Goal: Task Accomplishment & Management: Complete application form

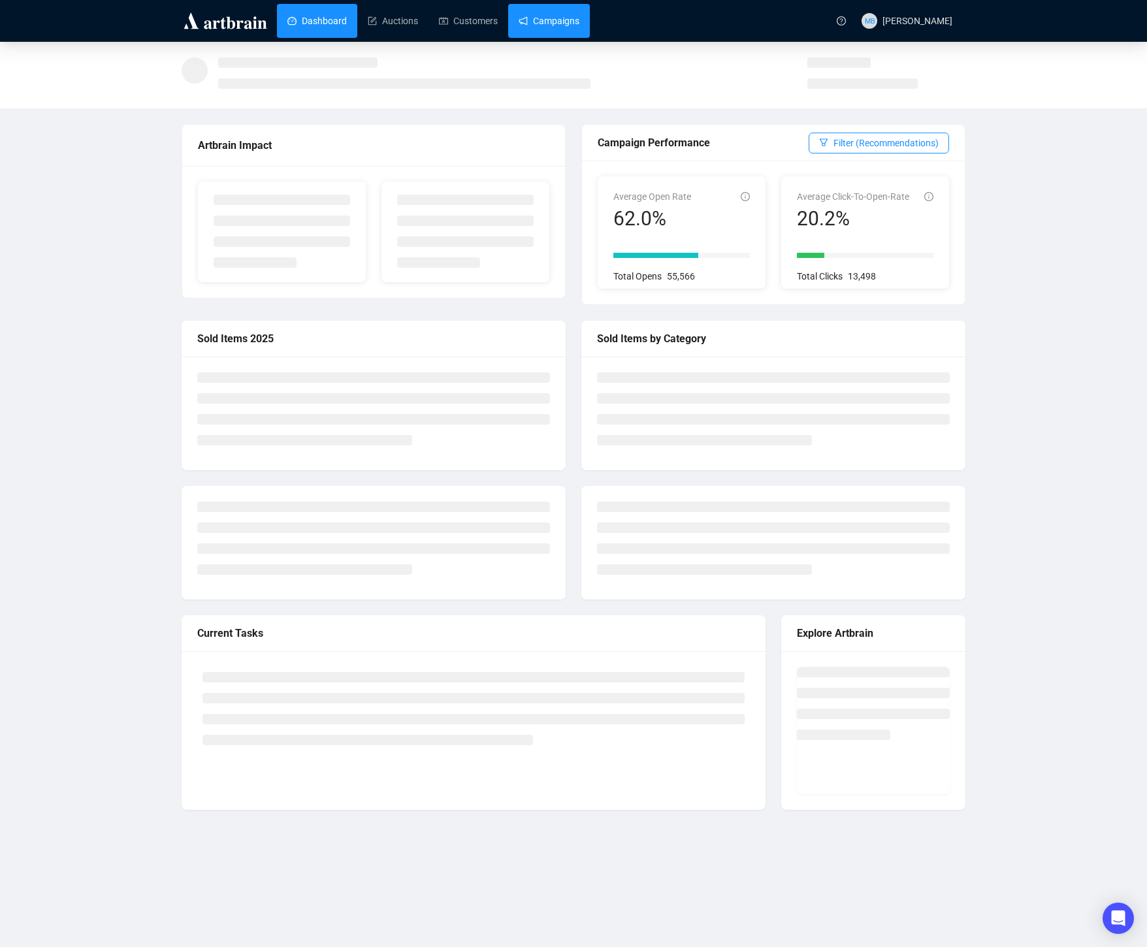
click at [574, 14] on link "Campaigns" at bounding box center [549, 21] width 61 height 34
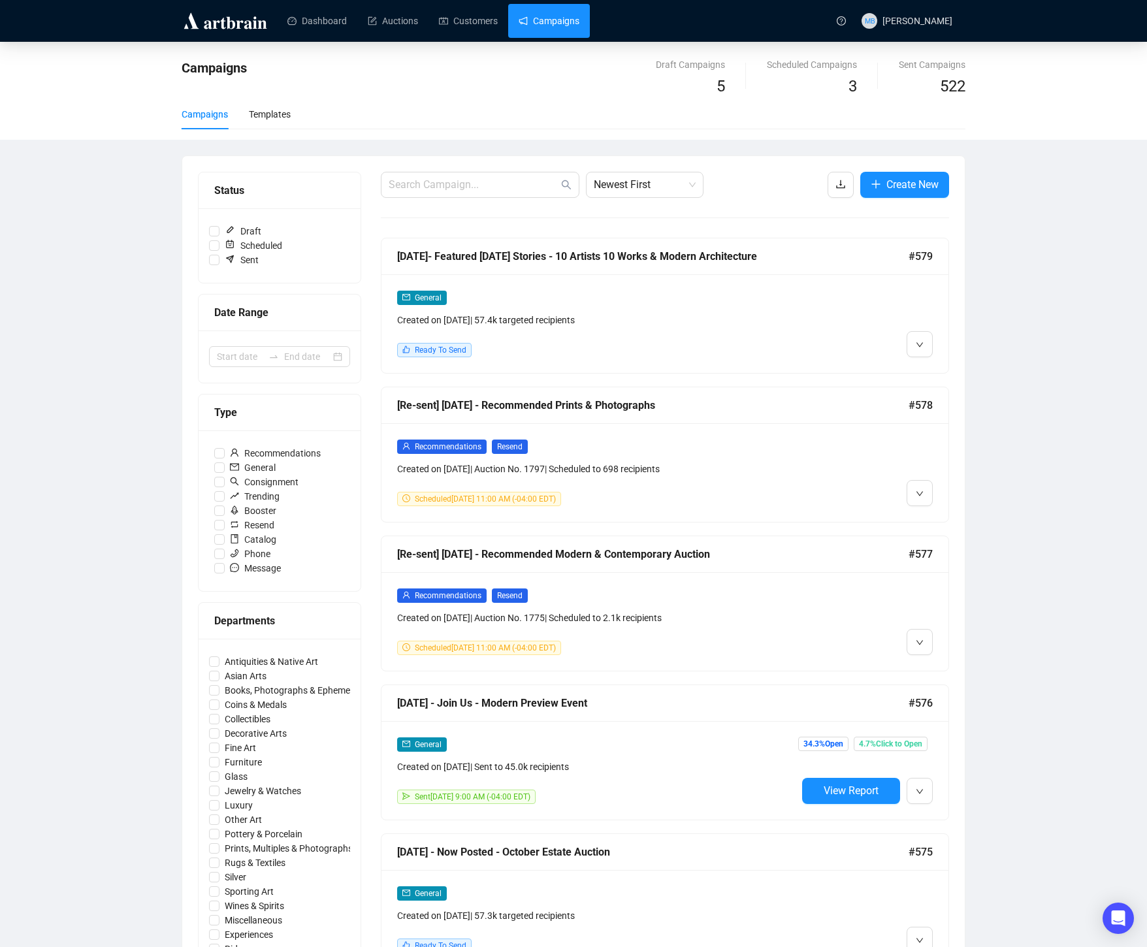
click at [698, 308] on div "General Created on [DATE] | 57.4k targeted recipients" at bounding box center [597, 308] width 400 height 37
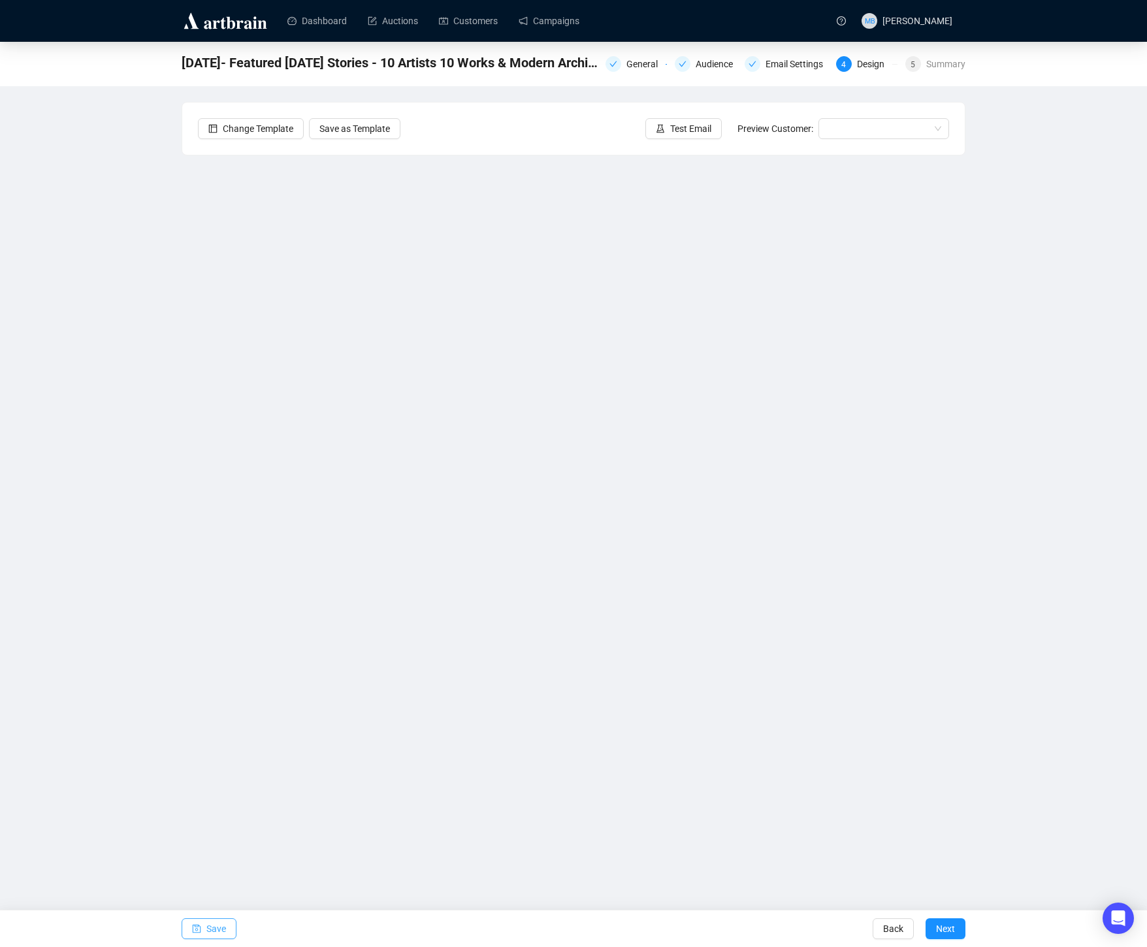
click at [206, 928] on span "Save" at bounding box center [216, 929] width 20 height 37
click at [198, 923] on span "button" at bounding box center [196, 929] width 9 height 37
click at [206, 923] on button "Save" at bounding box center [209, 928] width 55 height 21
click at [216, 940] on span "Save" at bounding box center [216, 929] width 20 height 37
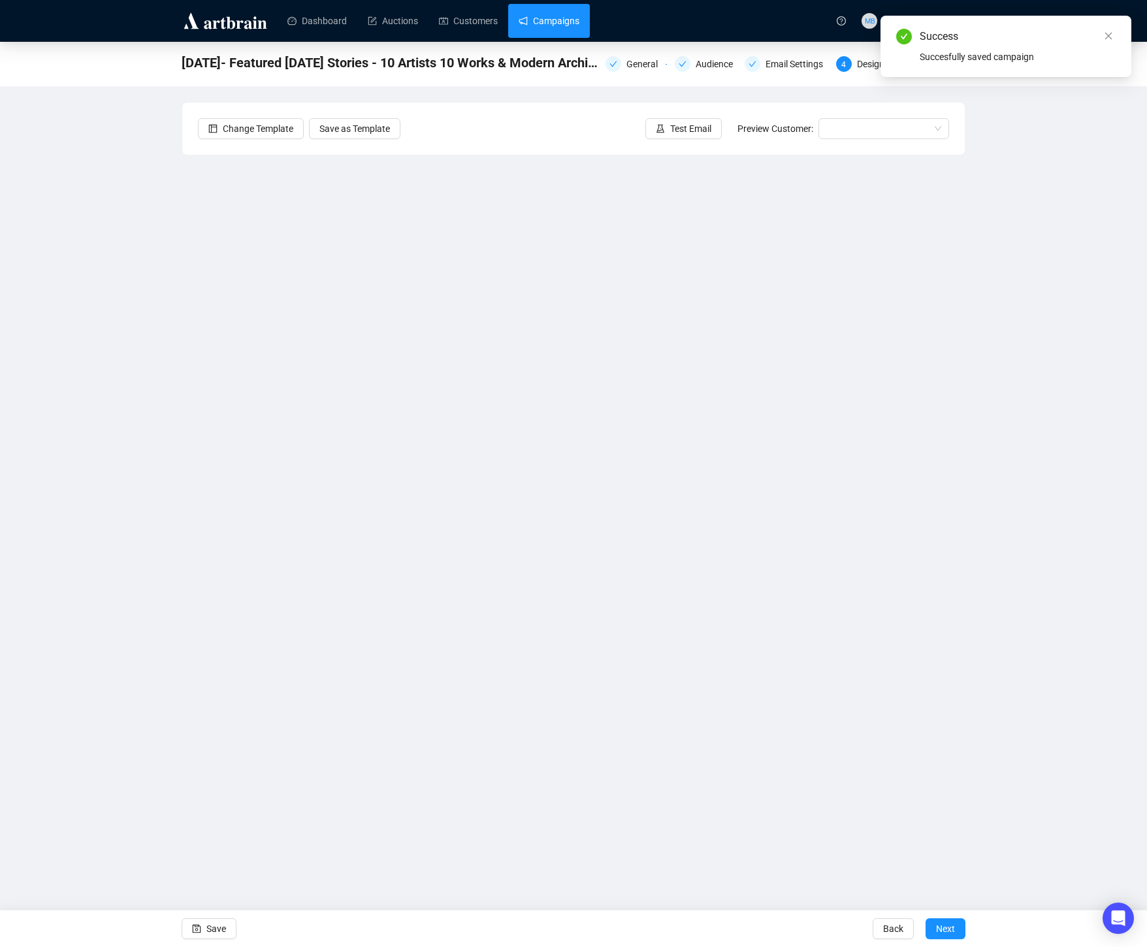
click at [556, 28] on link "Campaigns" at bounding box center [549, 21] width 61 height 34
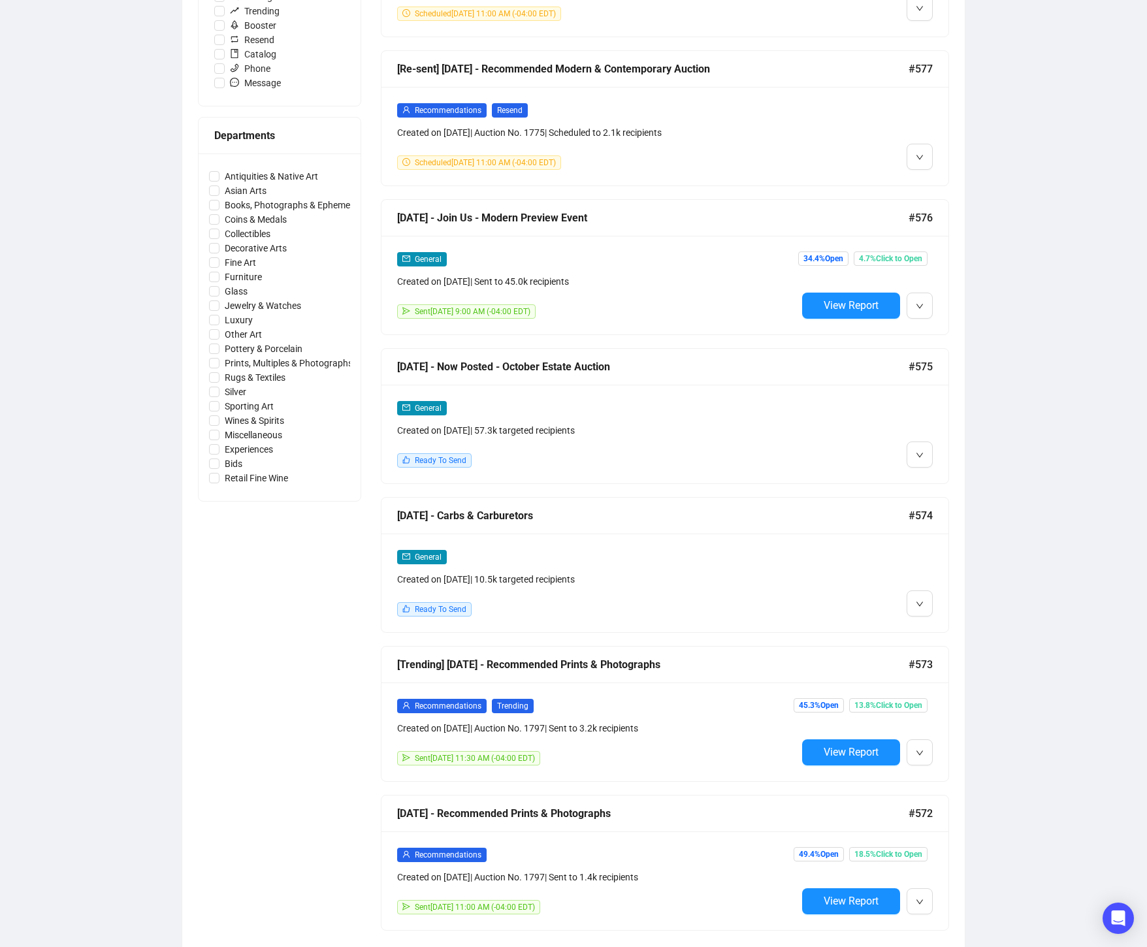
scroll to position [489, 0]
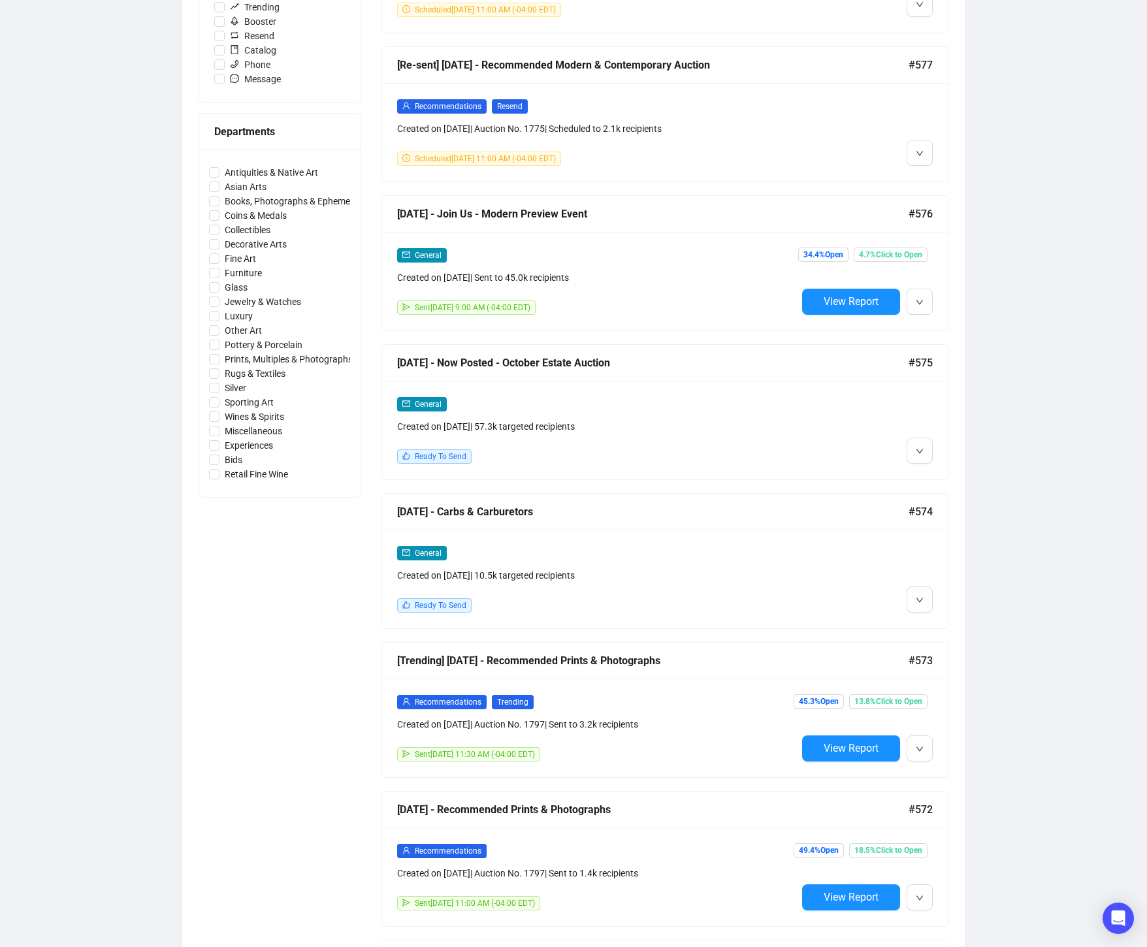
click at [864, 594] on div at bounding box center [865, 578] width 136 height 67
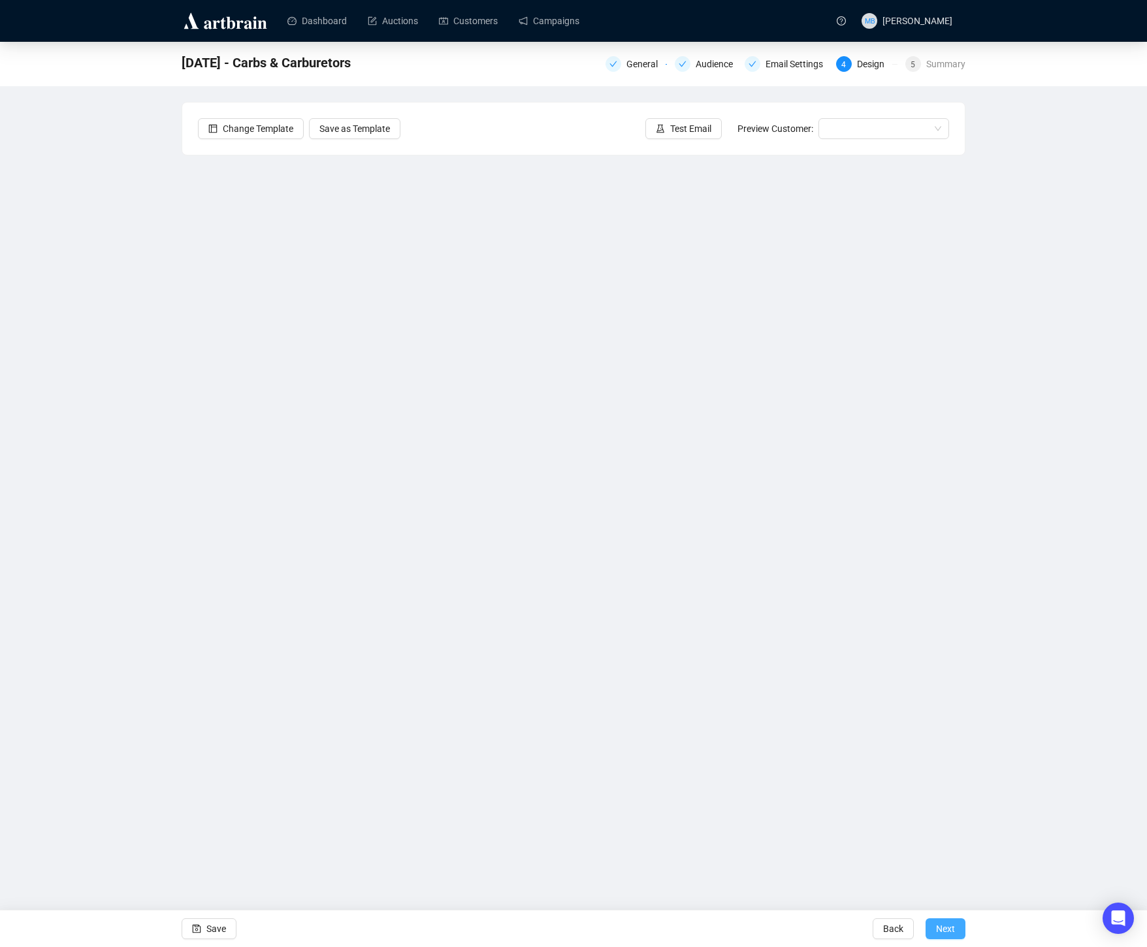
click at [944, 935] on span "Next" at bounding box center [945, 929] width 19 height 37
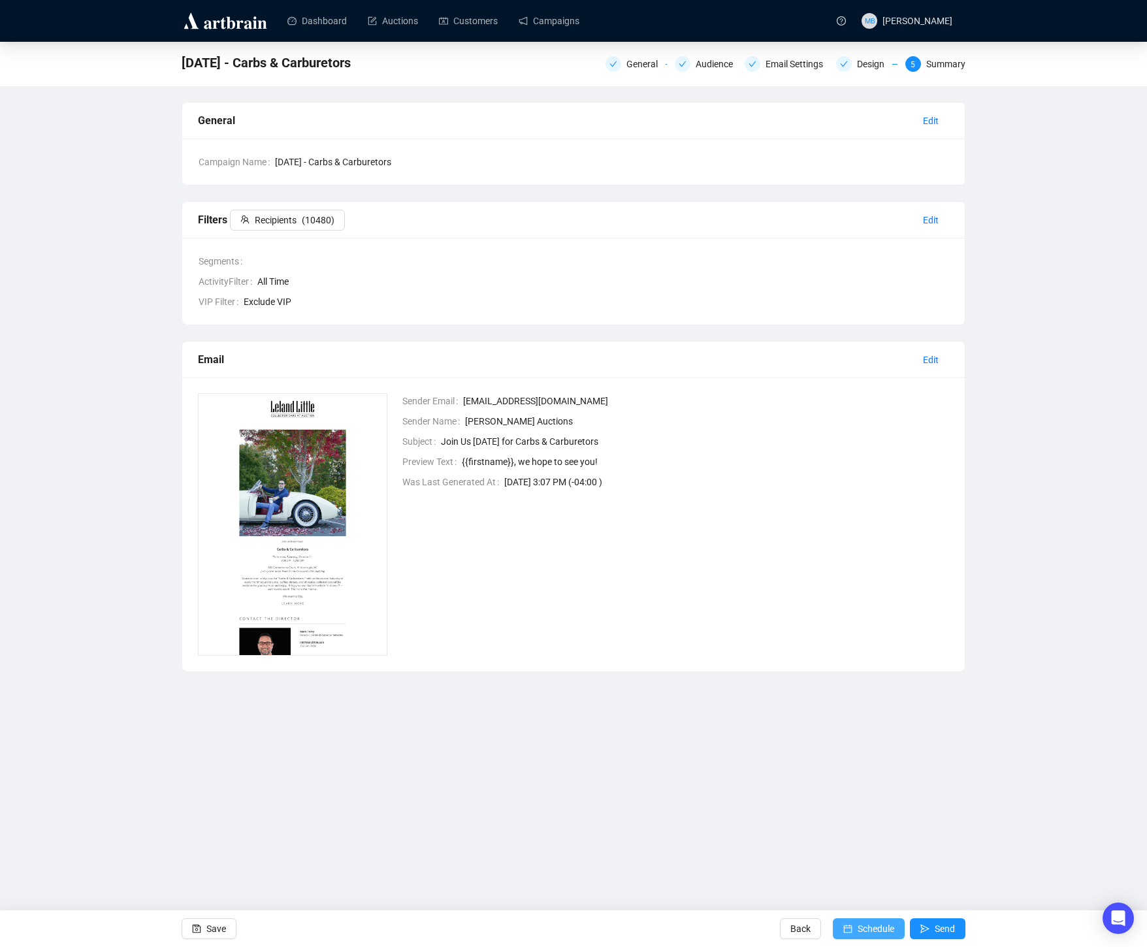
click at [871, 932] on span "Schedule" at bounding box center [876, 929] width 37 height 37
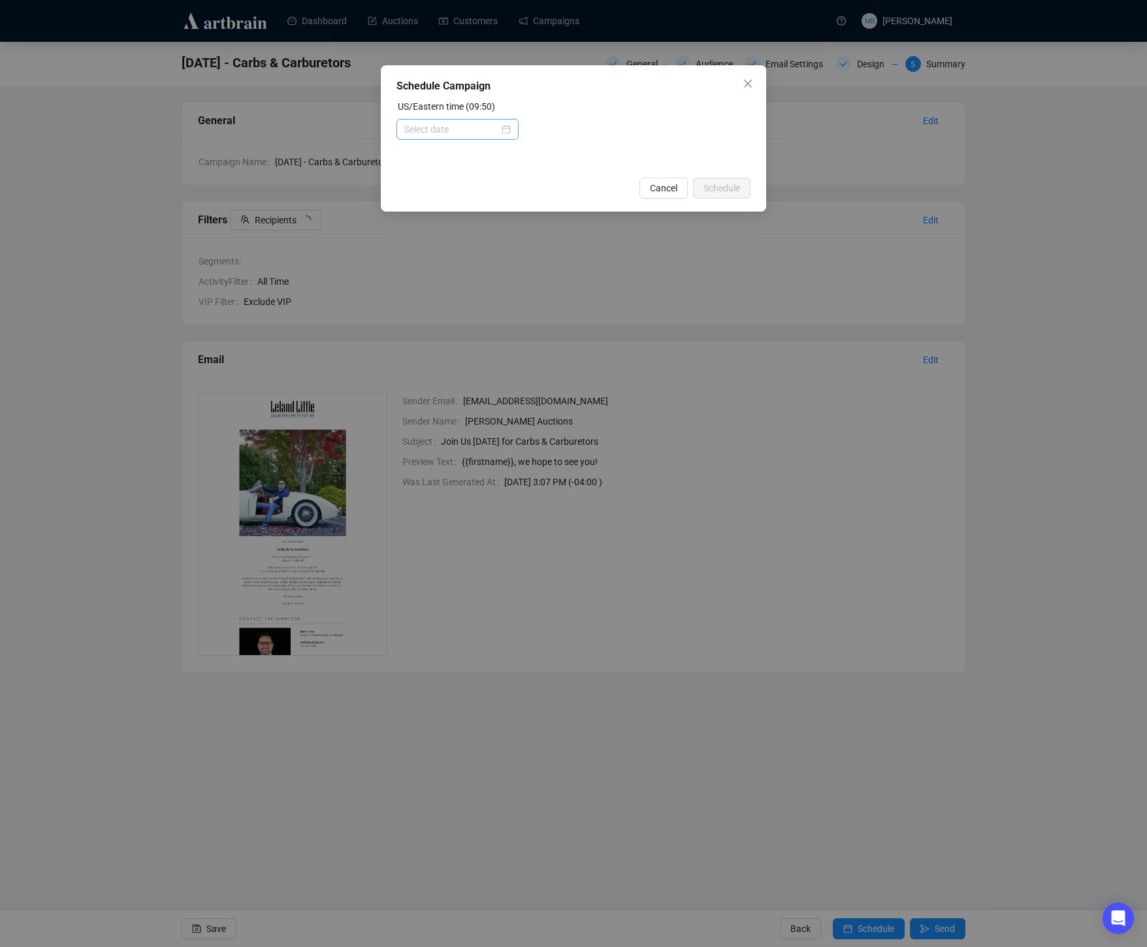
drag, startPoint x: 476, startPoint y: 138, endPoint x: 476, endPoint y: 129, distance: 9.8
click at [476, 133] on div at bounding box center [458, 129] width 122 height 21
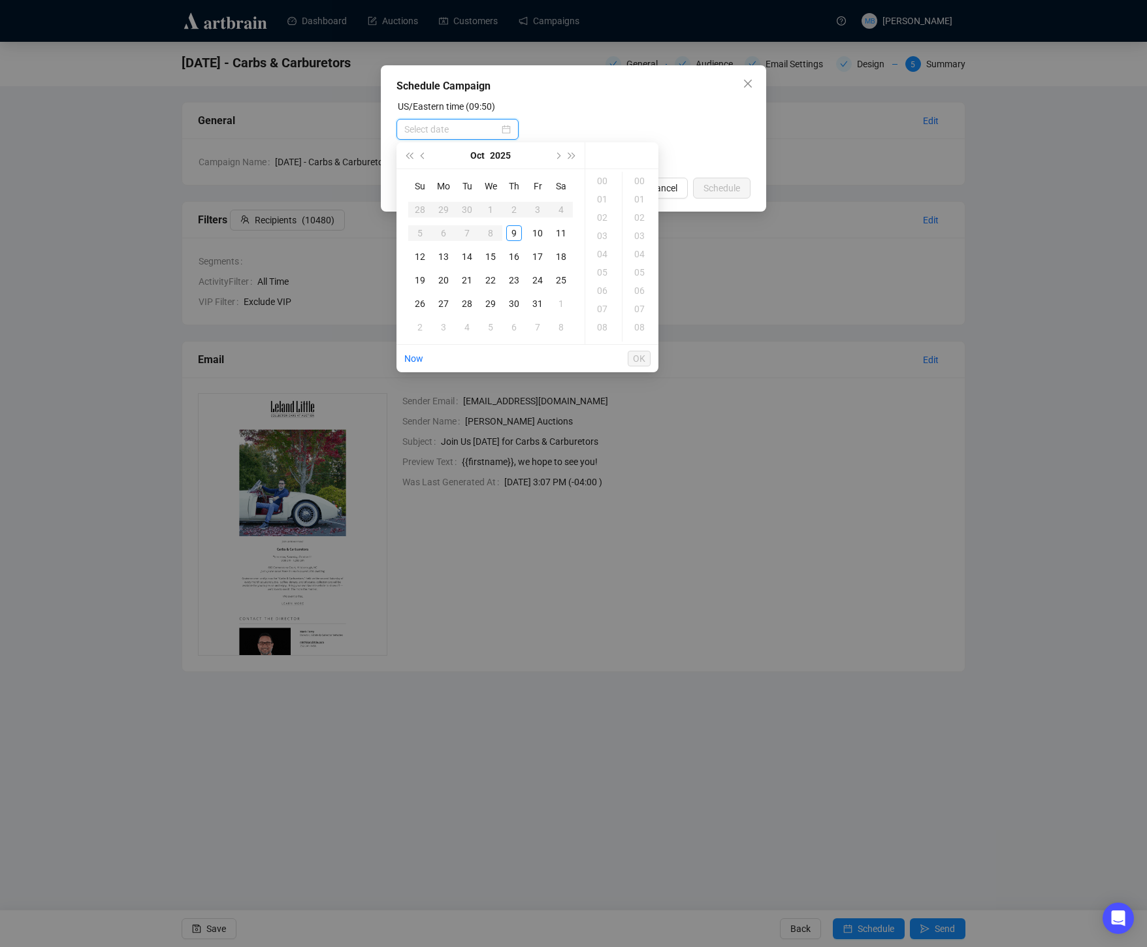
click at [476, 127] on input at bounding box center [451, 129] width 95 height 14
click at [542, 232] on div "10" at bounding box center [538, 233] width 16 height 16
click at [600, 272] on div "09" at bounding box center [603, 272] width 31 height 18
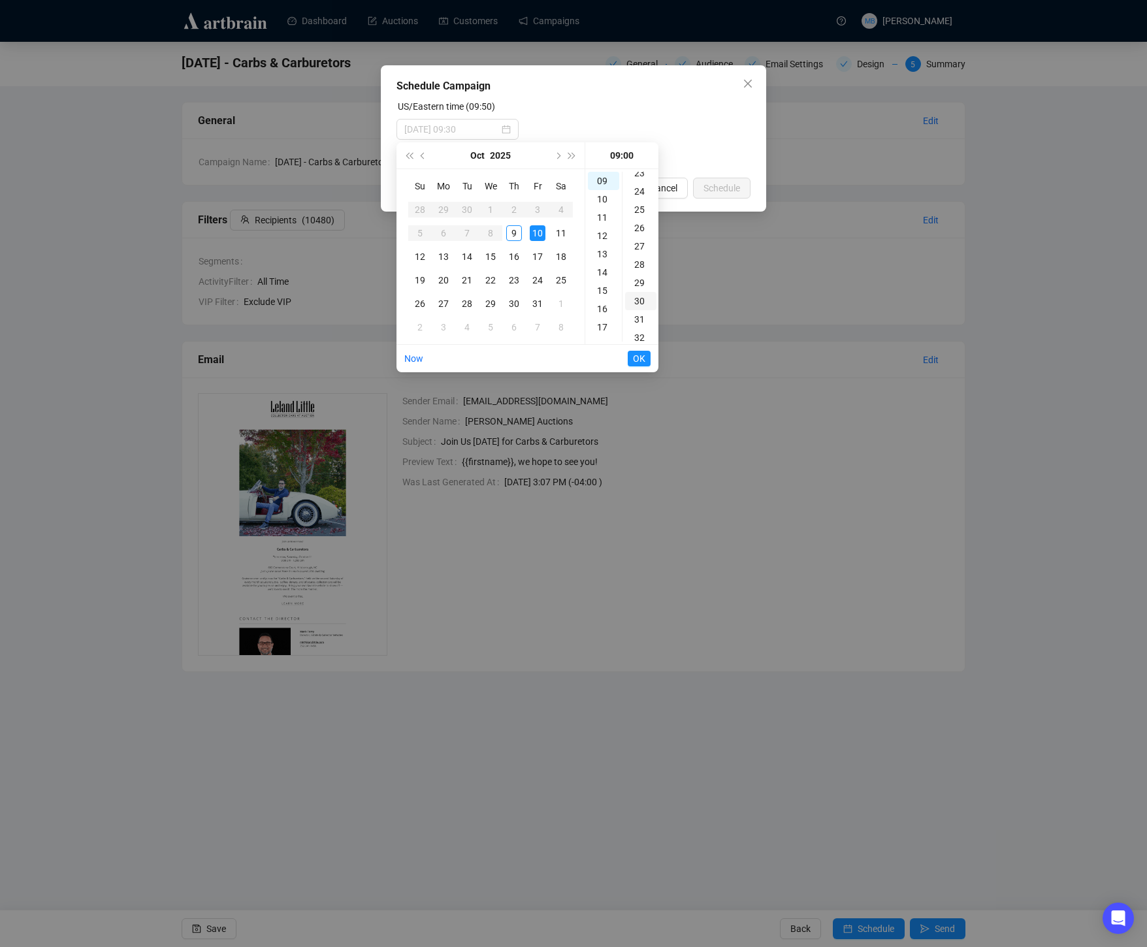
click at [641, 298] on div "30" at bounding box center [640, 301] width 31 height 18
type input "[DATE] 09:30"
click at [640, 354] on span "OK" at bounding box center [639, 358] width 12 height 25
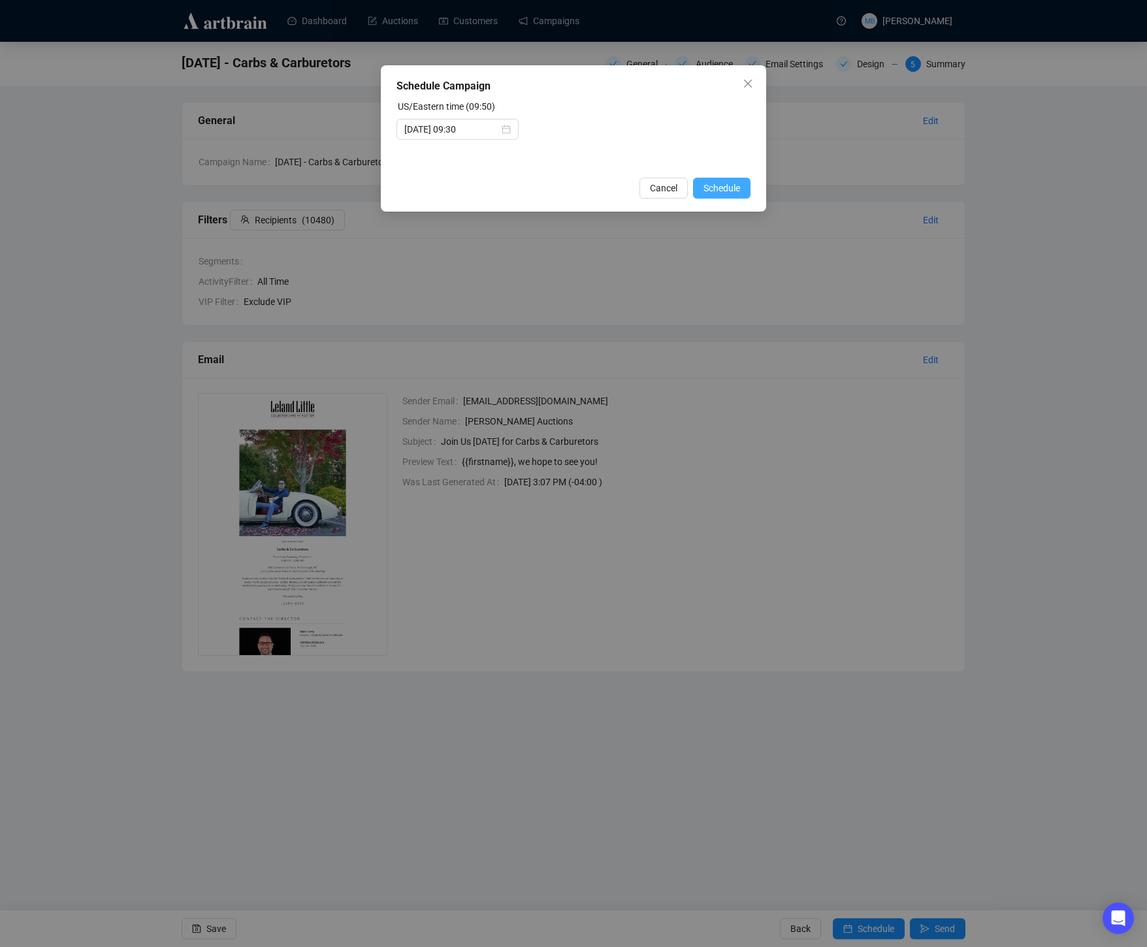
click at [726, 186] on span "Schedule" at bounding box center [722, 188] width 37 height 14
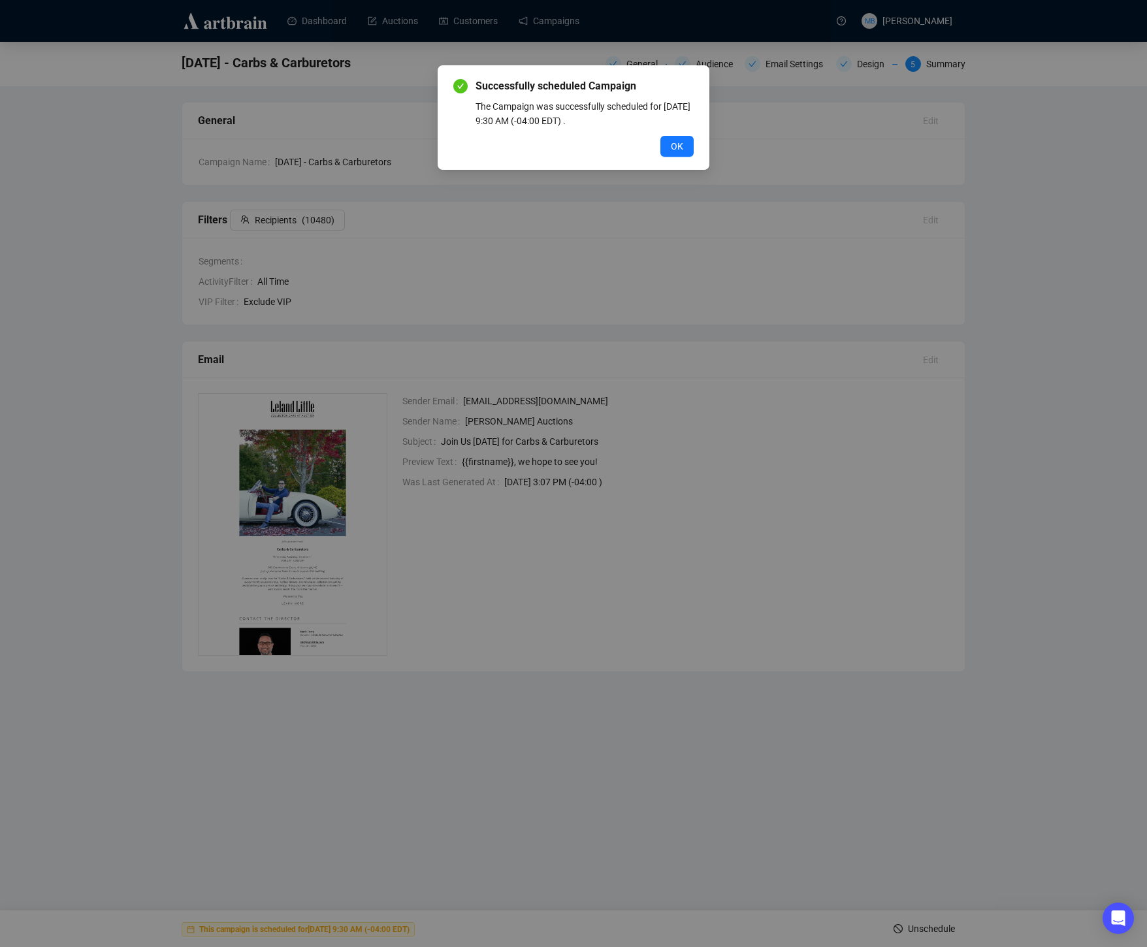
click at [683, 150] on span "OK" at bounding box center [677, 146] width 12 height 14
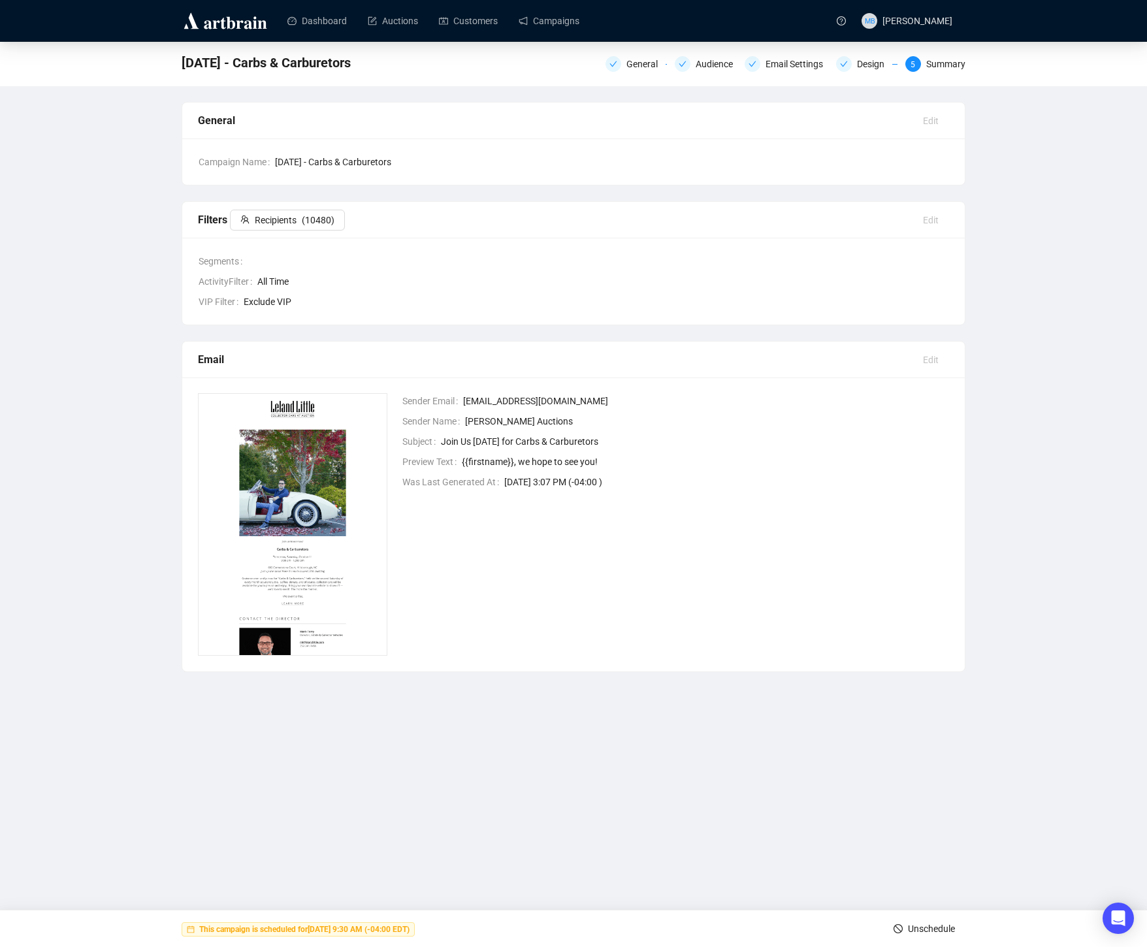
click at [551, 44] on div "[DATE] - Carbs & Carburetors General Audience Email Settings Design 5 Summary" at bounding box center [573, 64] width 1147 height 44
click at [559, 28] on link "Campaigns" at bounding box center [549, 21] width 61 height 34
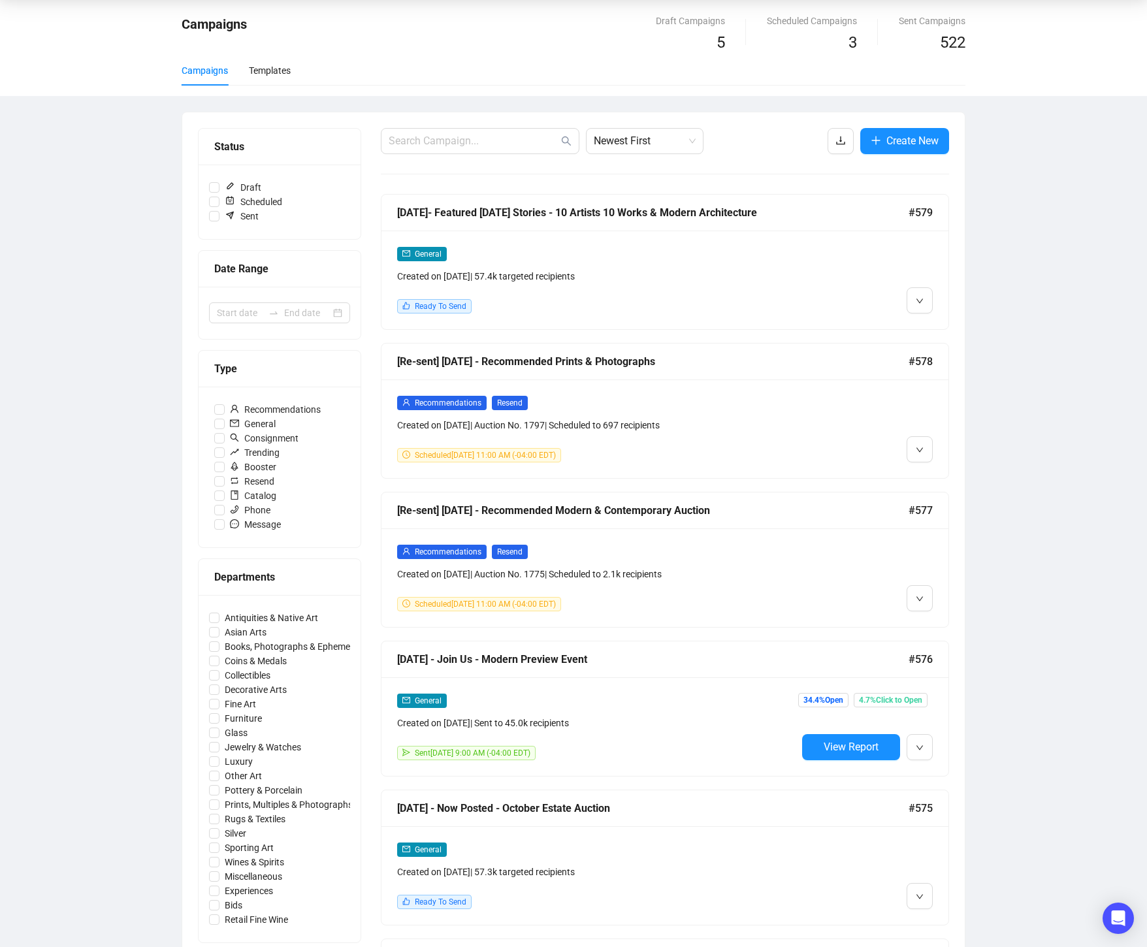
scroll to position [53, 0]
